Goal: Use online tool/utility: Utilize a website feature to perform a specific function

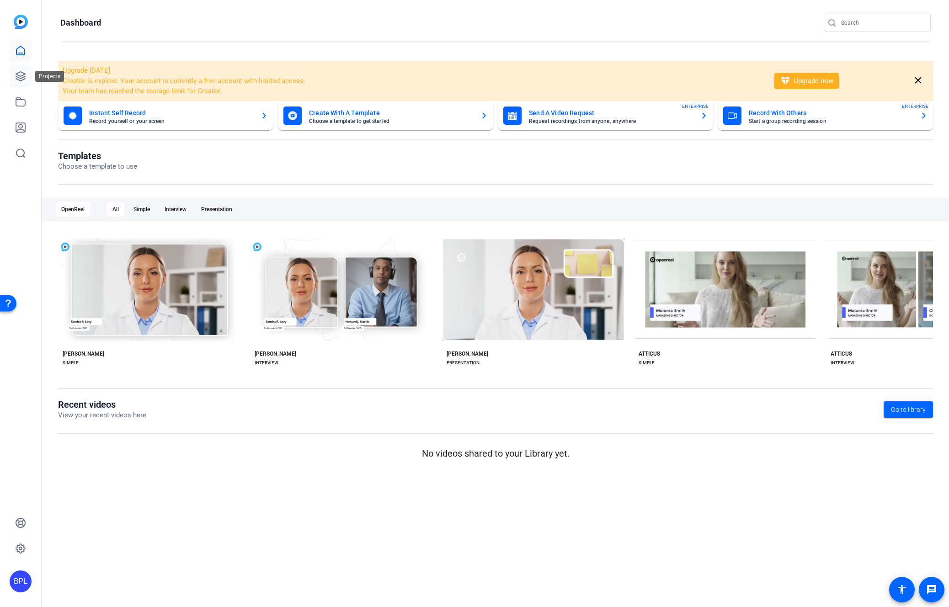
click at [18, 75] on icon at bounding box center [20, 76] width 11 height 11
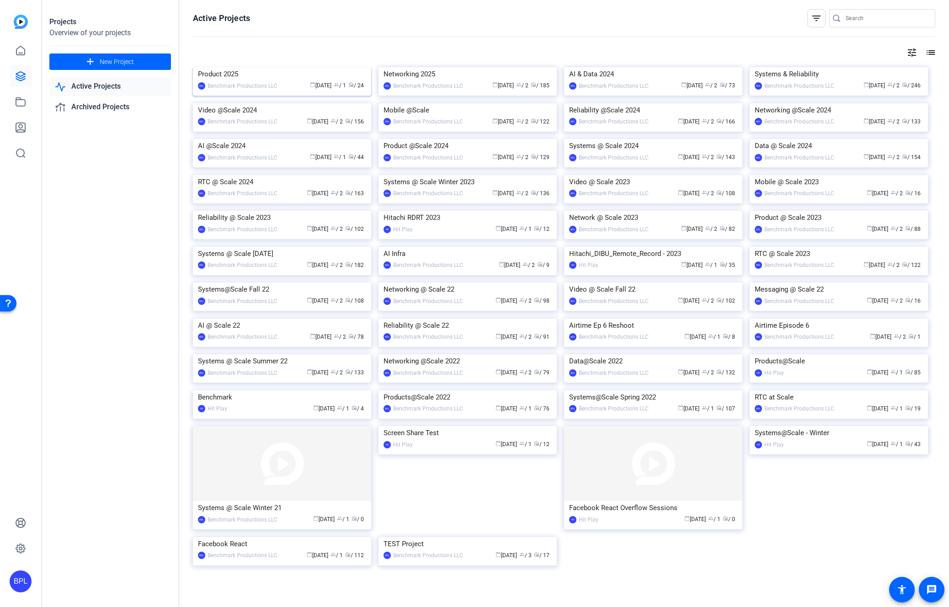
click at [261, 67] on img at bounding box center [282, 67] width 178 height 0
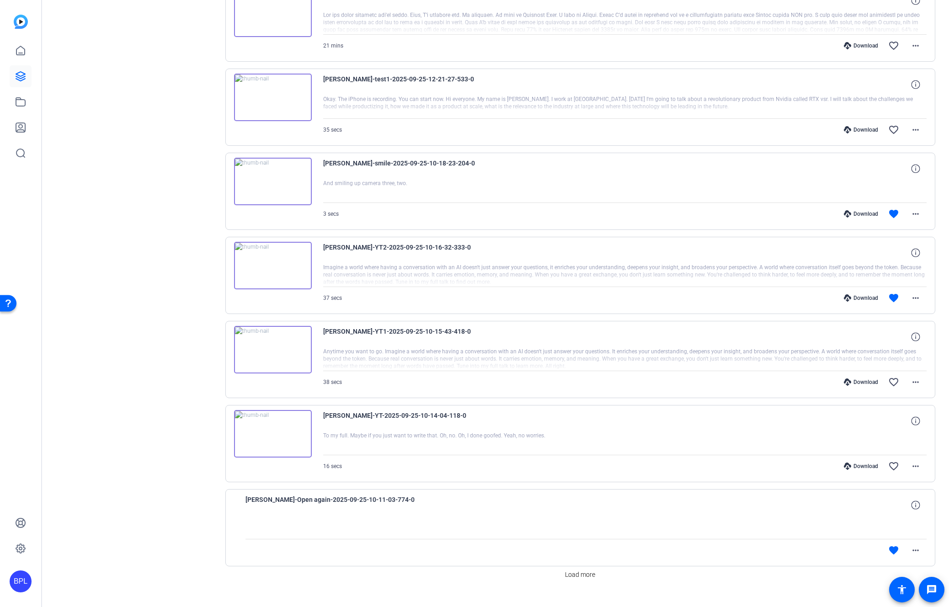
scroll to position [486, 0]
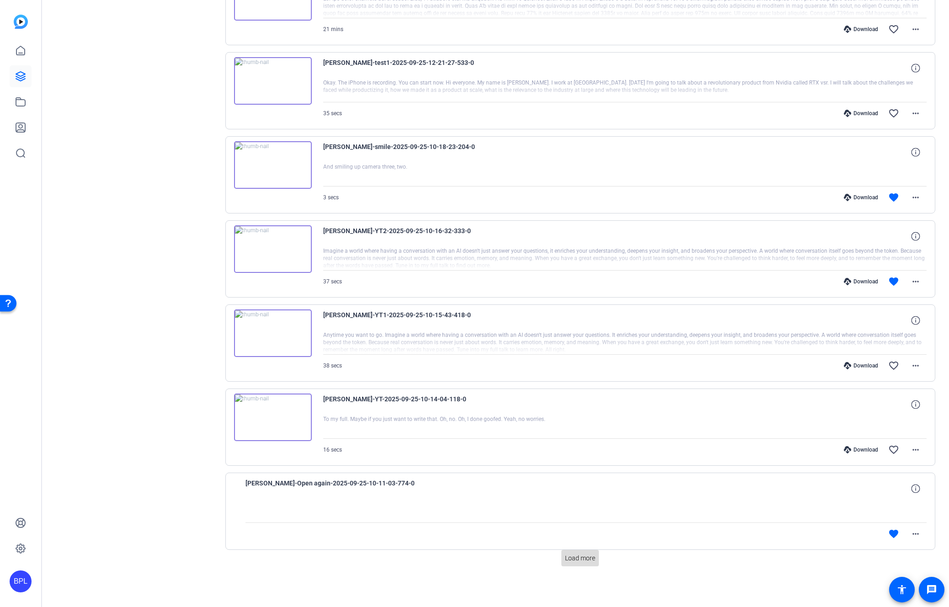
click at [580, 560] on span "Load more" at bounding box center [580, 559] width 30 height 10
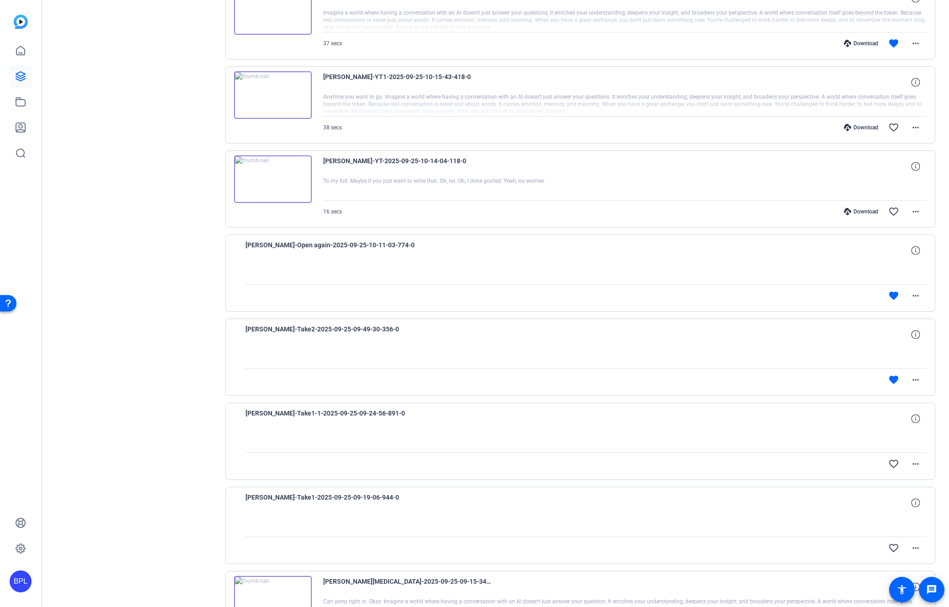
scroll to position [0, 0]
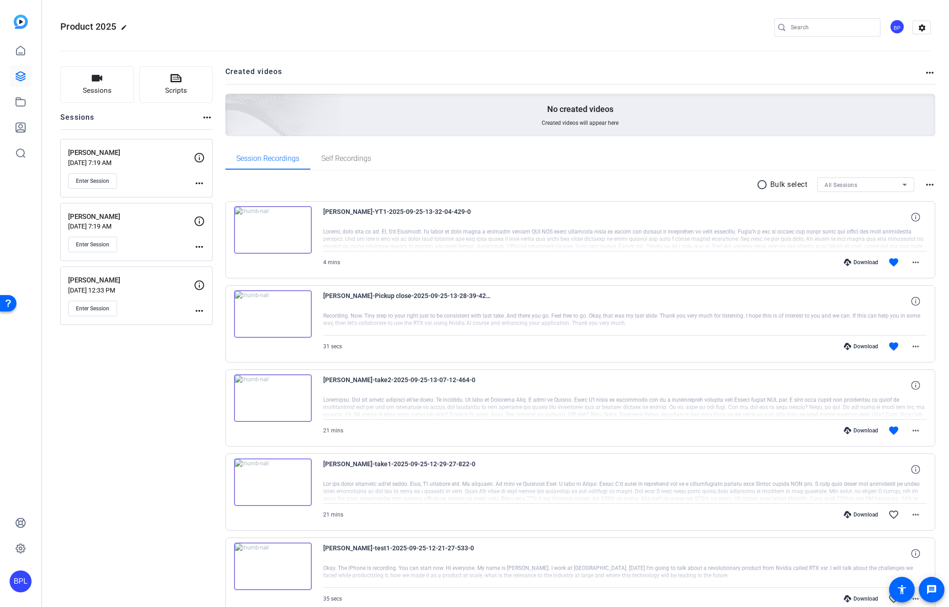
click at [202, 247] on mat-icon "more_horiz" at bounding box center [199, 246] width 11 height 11
click at [212, 259] on span "Edit Session" at bounding box center [222, 260] width 42 height 11
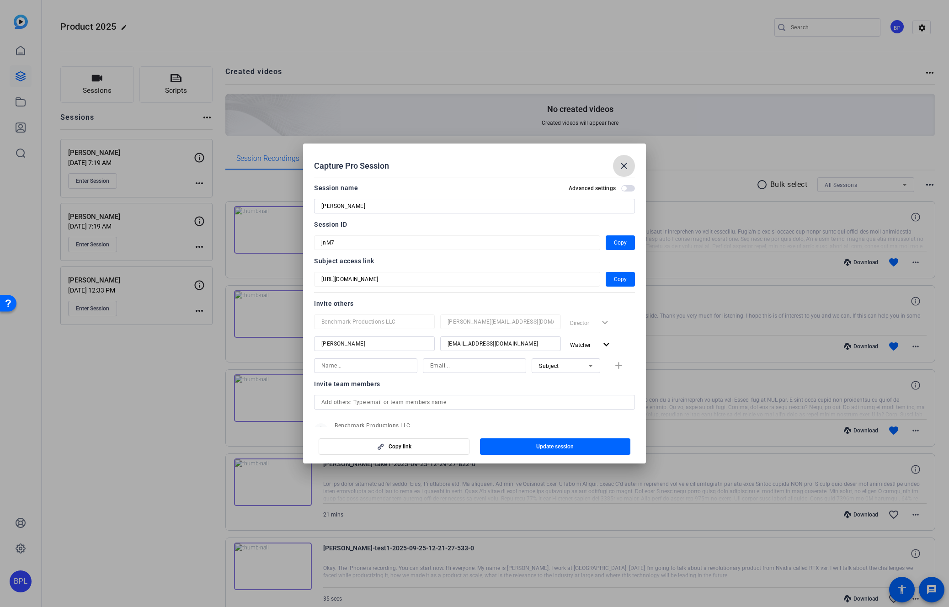
click at [626, 166] on mat-icon "close" at bounding box center [624, 166] width 11 height 11
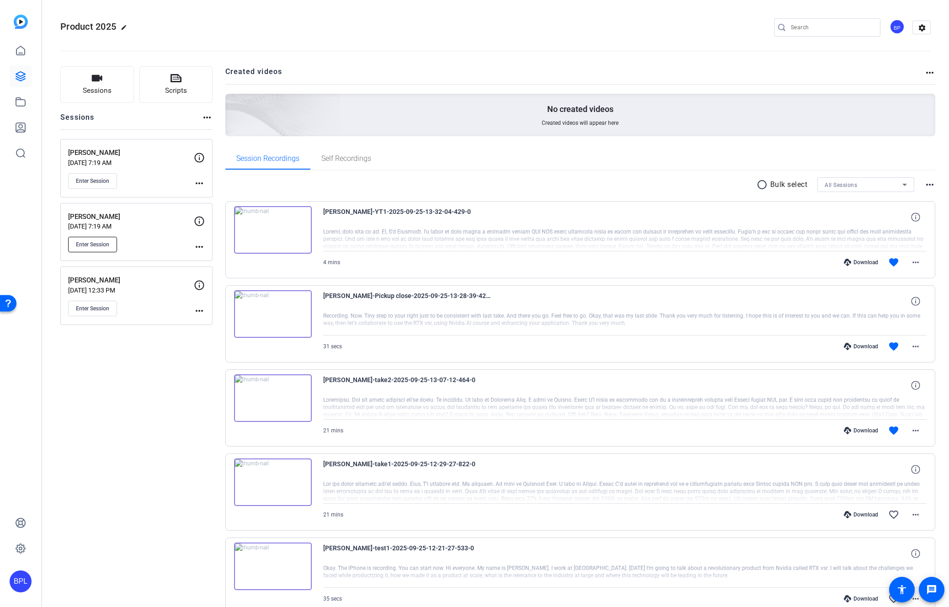
click at [96, 246] on span "Enter Session" at bounding box center [92, 244] width 33 height 7
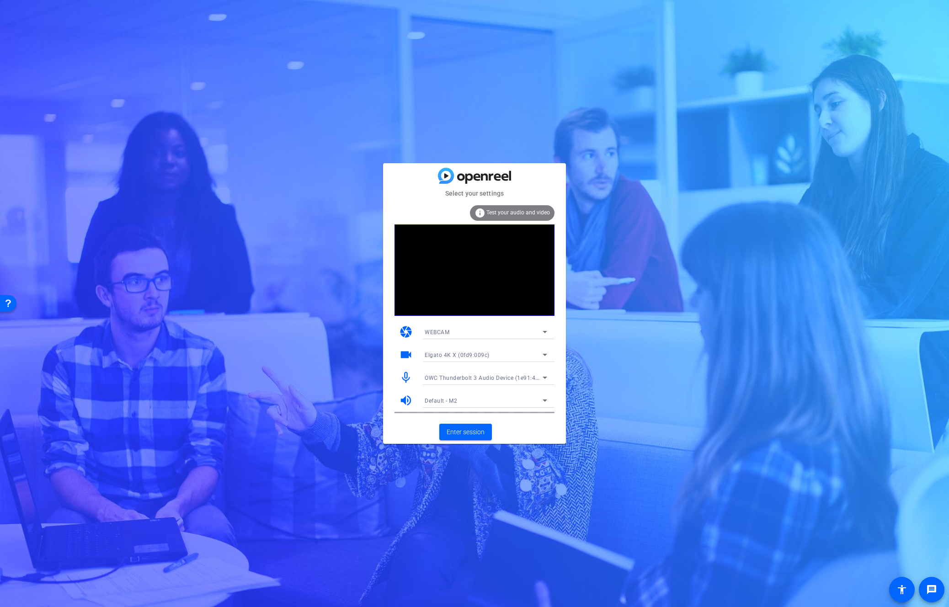
click at [485, 375] on span "OWC Thunderbolt 3 Audio Device (1e91:4001)" at bounding box center [486, 377] width 123 height 7
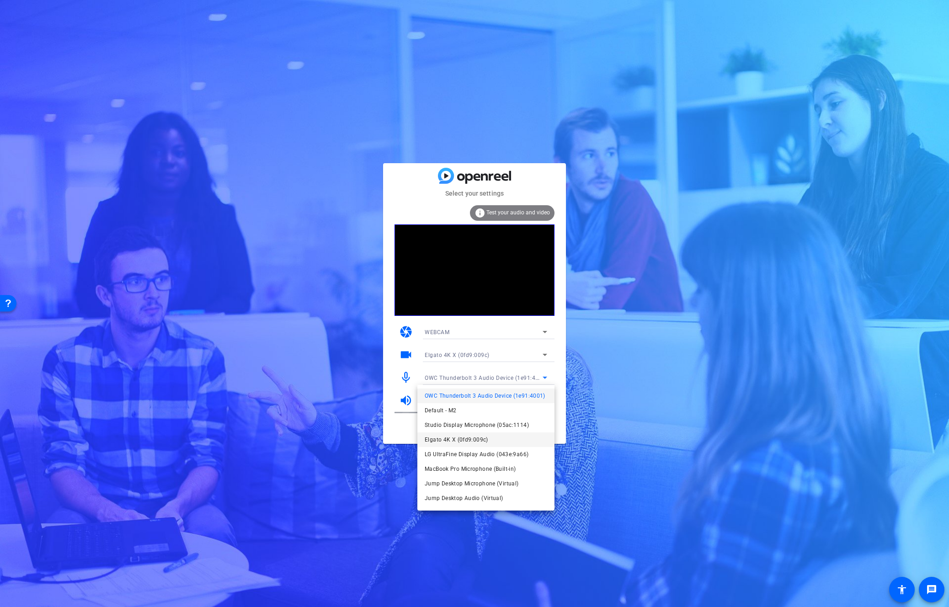
click at [463, 439] on span "Elgato 4K X (0fd9:009c)" at bounding box center [457, 439] width 64 height 11
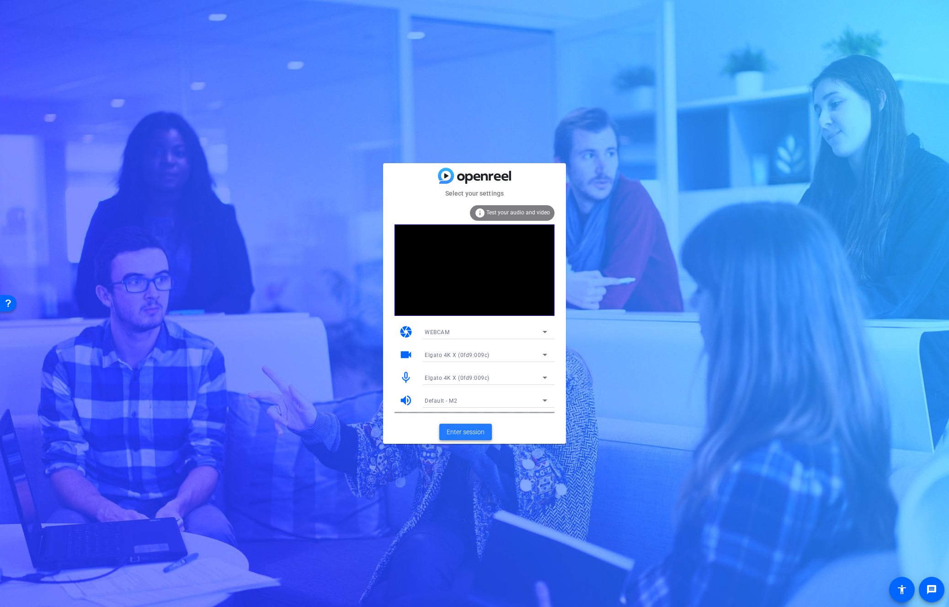
click at [466, 430] on span "Enter session" at bounding box center [466, 433] width 38 height 10
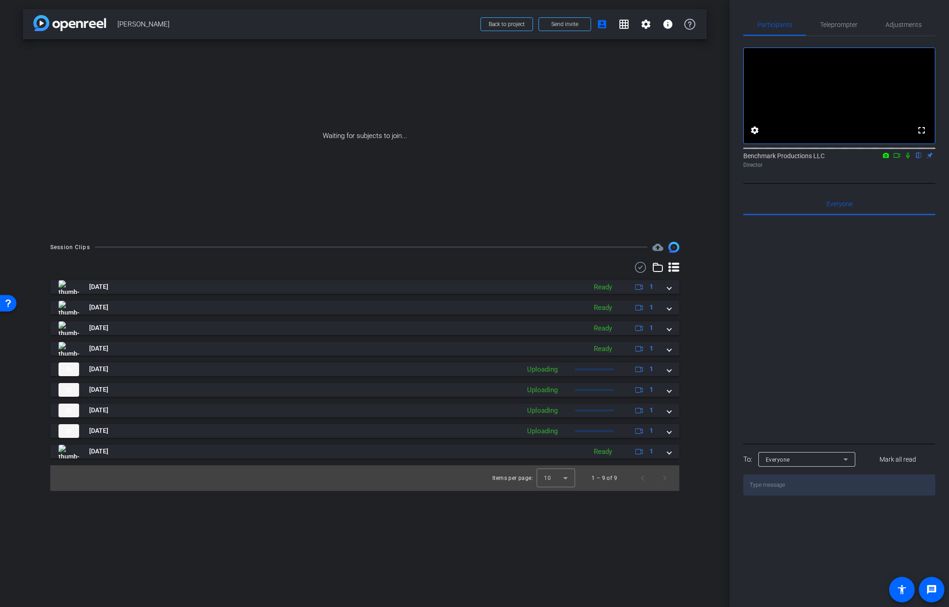
click at [675, 268] on icon at bounding box center [674, 267] width 11 height 11
